Goal: Information Seeking & Learning: Find specific fact

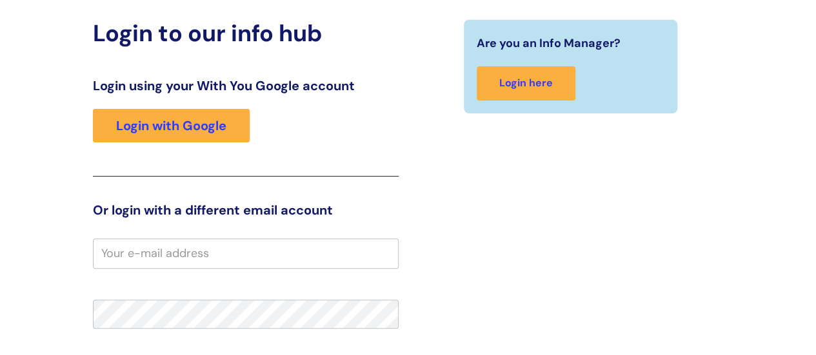
scroll to position [68, 0]
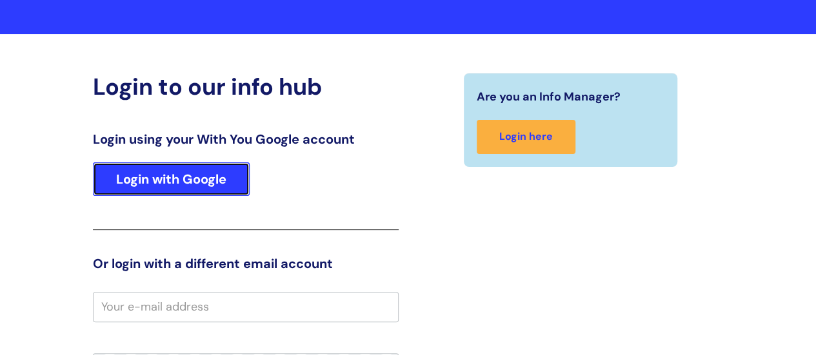
click at [241, 174] on link "Login with Google" at bounding box center [171, 180] width 157 height 34
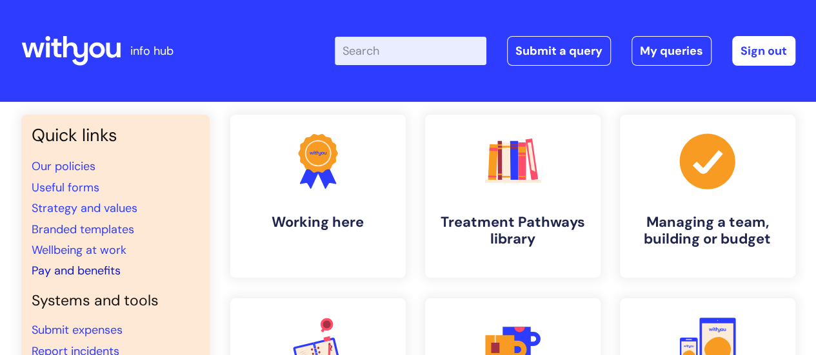
click at [104, 276] on link "Pay and benefits" at bounding box center [76, 270] width 89 height 15
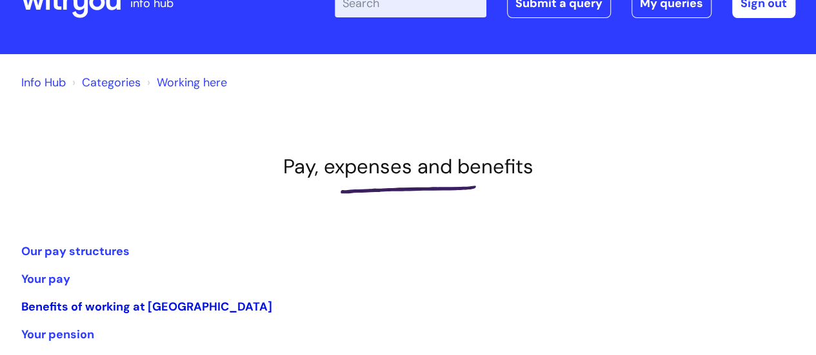
scroll to position [129, 0]
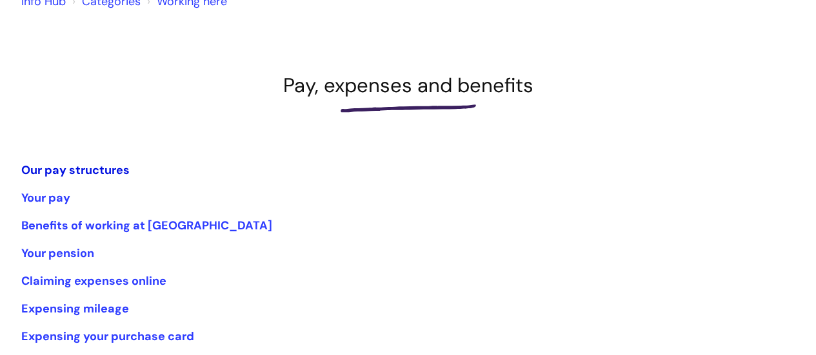
click at [97, 170] on link "Our pay structures" at bounding box center [75, 170] width 108 height 15
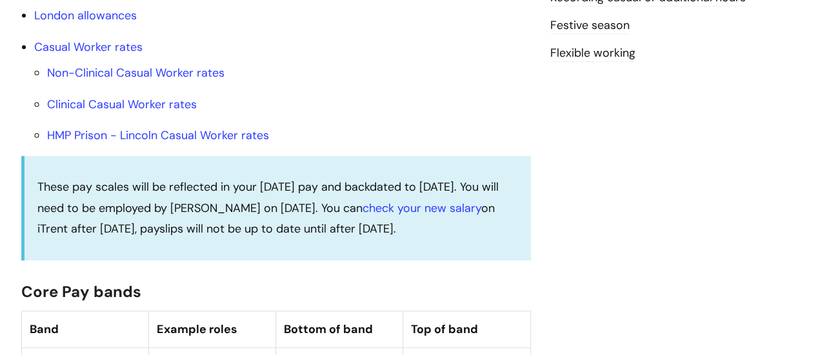
scroll to position [451, 0]
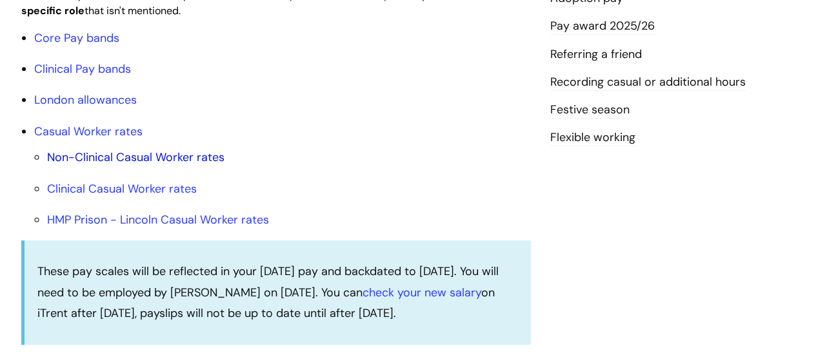
click at [185, 165] on link "Non-Clinical Casual Worker rates" at bounding box center [135, 157] width 177 height 15
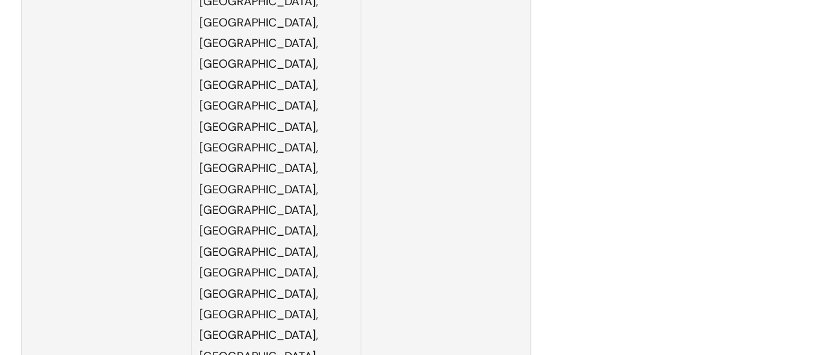
scroll to position [3127, 0]
